Goal: Task Accomplishment & Management: Manage account settings

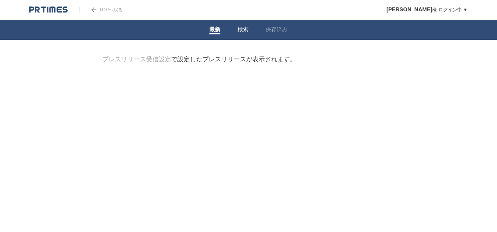
click at [244, 30] on link "検索" at bounding box center [242, 30] width 11 height 8
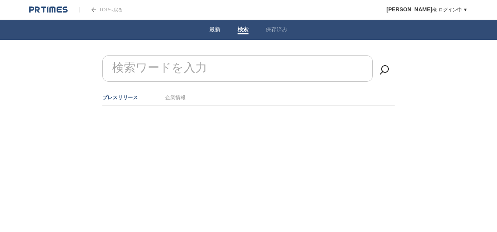
click at [217, 32] on link "最新" at bounding box center [214, 30] width 11 height 8
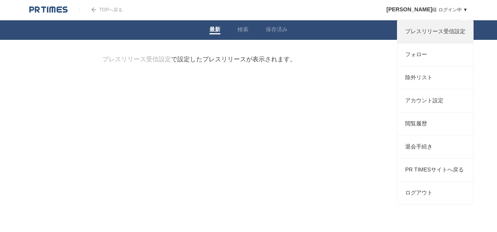
click at [431, 30] on link "プレスリリース受信設定" at bounding box center [435, 31] width 76 height 23
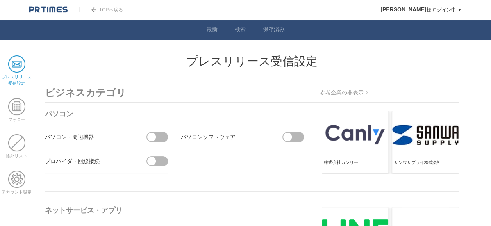
click at [46, 9] on img at bounding box center [48, 10] width 38 height 8
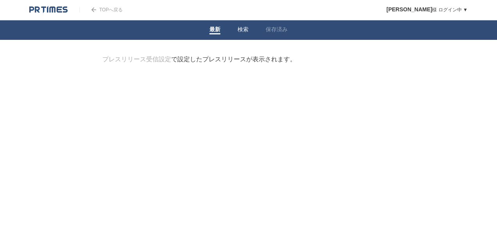
click at [244, 28] on link "検索" at bounding box center [242, 30] width 11 height 8
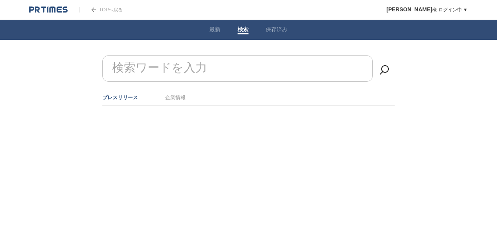
click at [283, 30] on link "保存済み" at bounding box center [276, 30] width 22 height 8
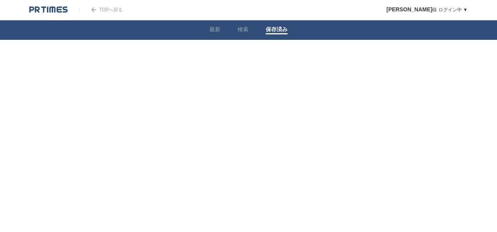
click at [52, 8] on img at bounding box center [48, 10] width 38 height 8
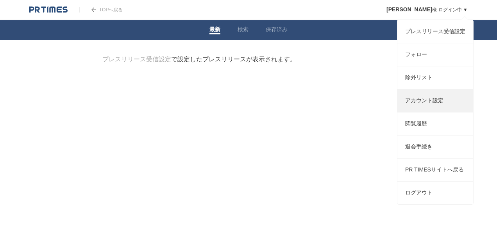
click at [426, 103] on link "アカウント設定" at bounding box center [435, 100] width 76 height 23
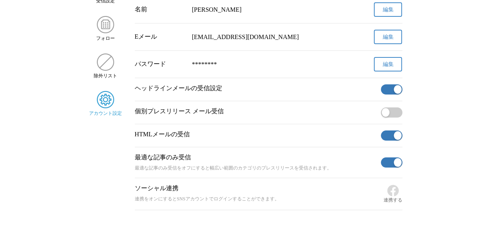
scroll to position [44, 0]
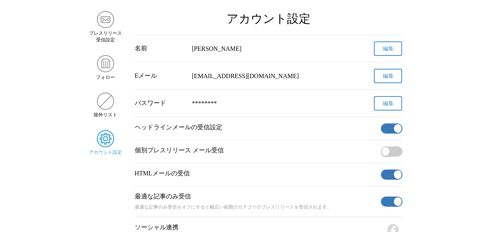
click at [103, 141] on img "サイドメニュー" at bounding box center [105, 138] width 17 height 17
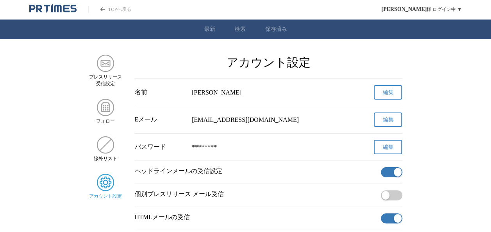
click at [392, 120] on span "編集" at bounding box center [387, 119] width 11 height 7
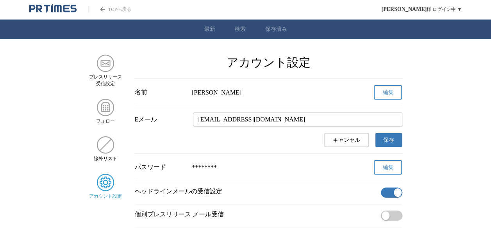
click at [382, 142] on button "保存" at bounding box center [388, 140] width 27 height 14
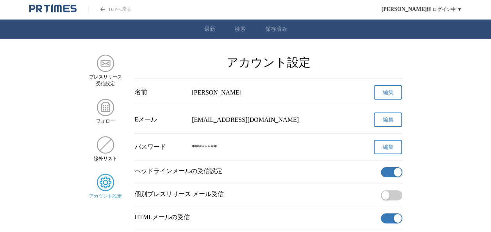
click at [41, 12] on icon "PR TIMESのトップページはこちら" at bounding box center [52, 8] width 47 height 9
